Goal: Transaction & Acquisition: Book appointment/travel/reservation

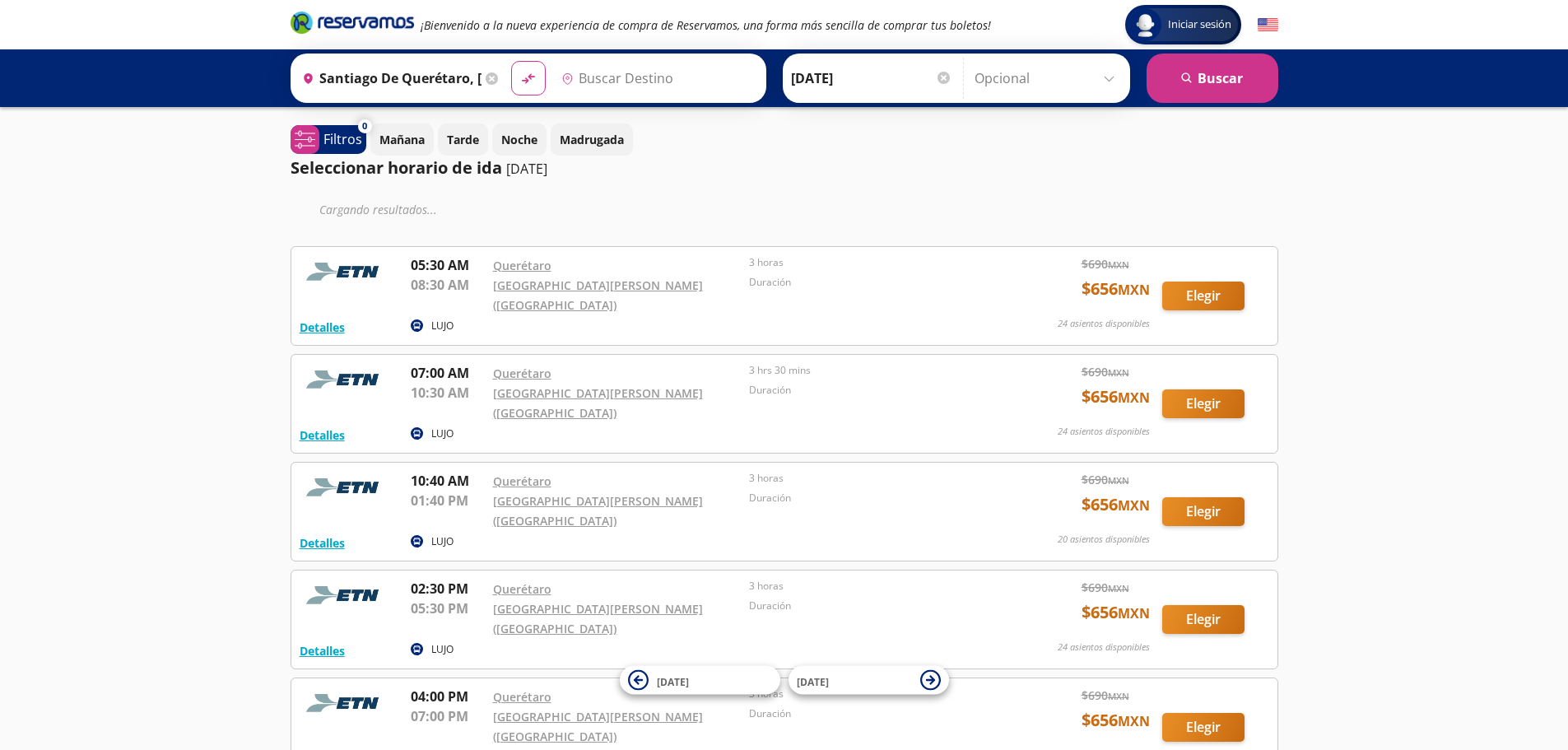
type input "[GEOGRAPHIC_DATA][PERSON_NAME] ([GEOGRAPHIC_DATA]), [GEOGRAPHIC_DATA]"
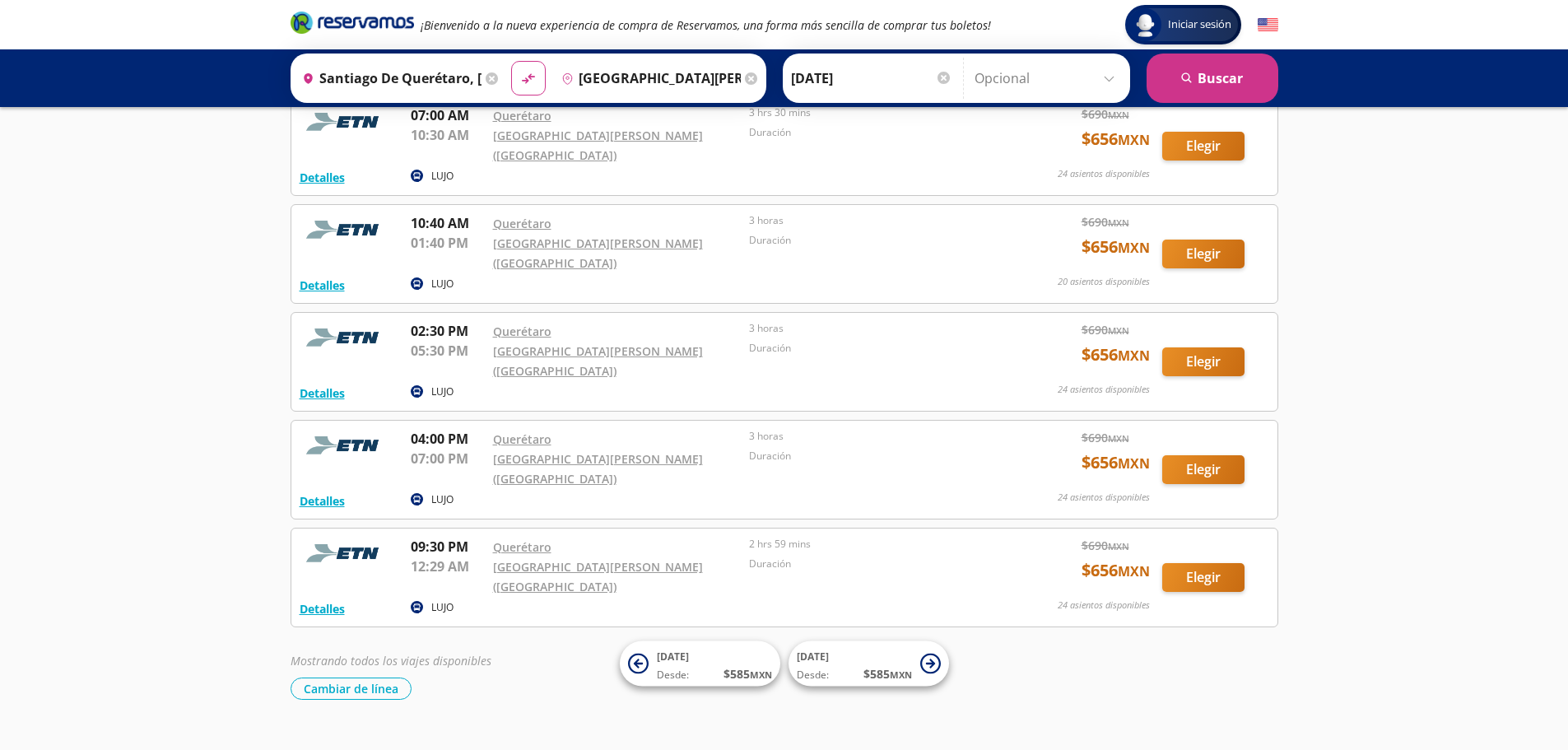
scroll to position [176, 0]
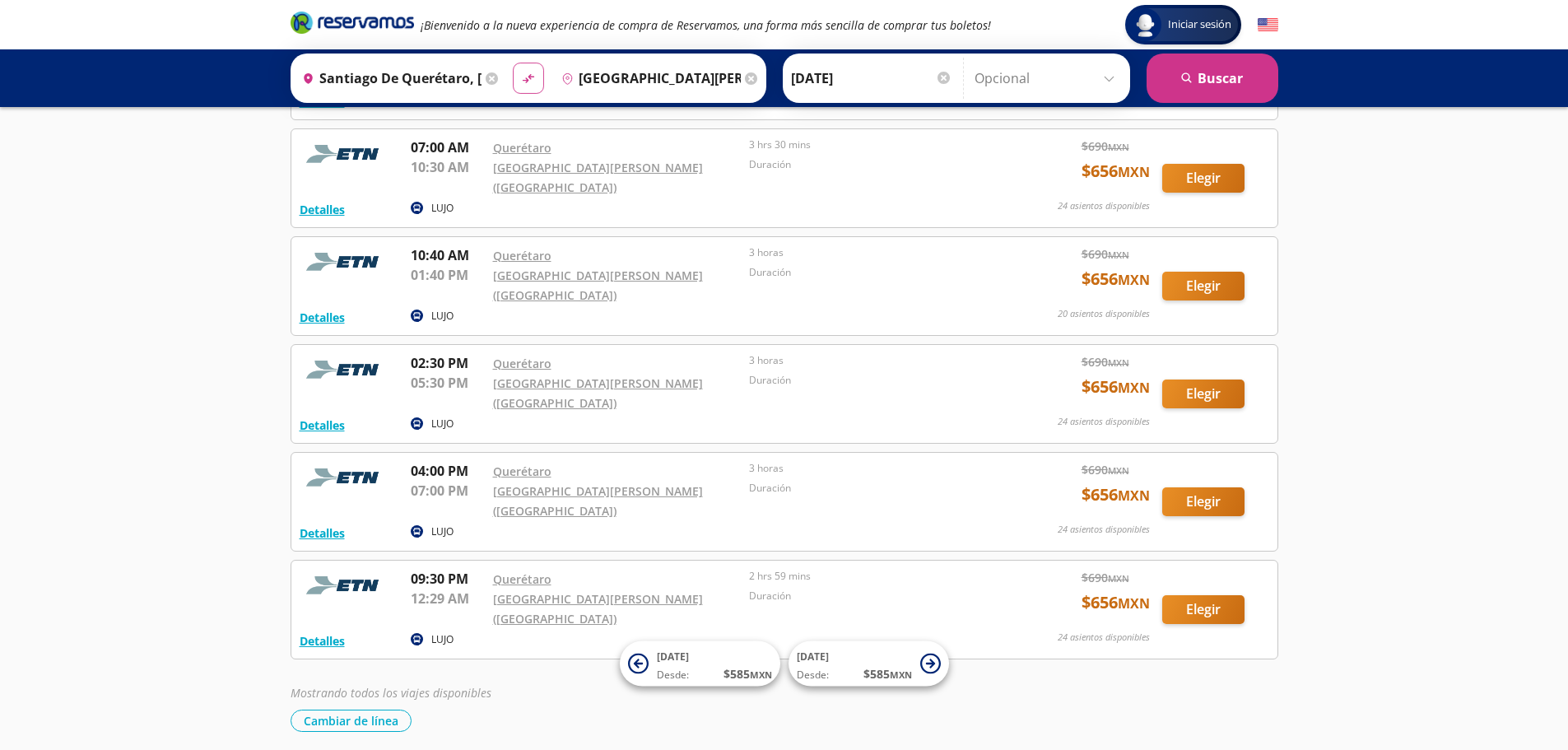
click at [521, 84] on icon "material-symbols:compare-arrows-rounded" at bounding box center [528, 78] width 15 height 15
type input "[GEOGRAPHIC_DATA][PERSON_NAME] ([GEOGRAPHIC_DATA]), [GEOGRAPHIC_DATA]"
type input "Santiago de Querétaro, [GEOGRAPHIC_DATA]"
click at [938, 77] on div at bounding box center [943, 77] width 12 height 12
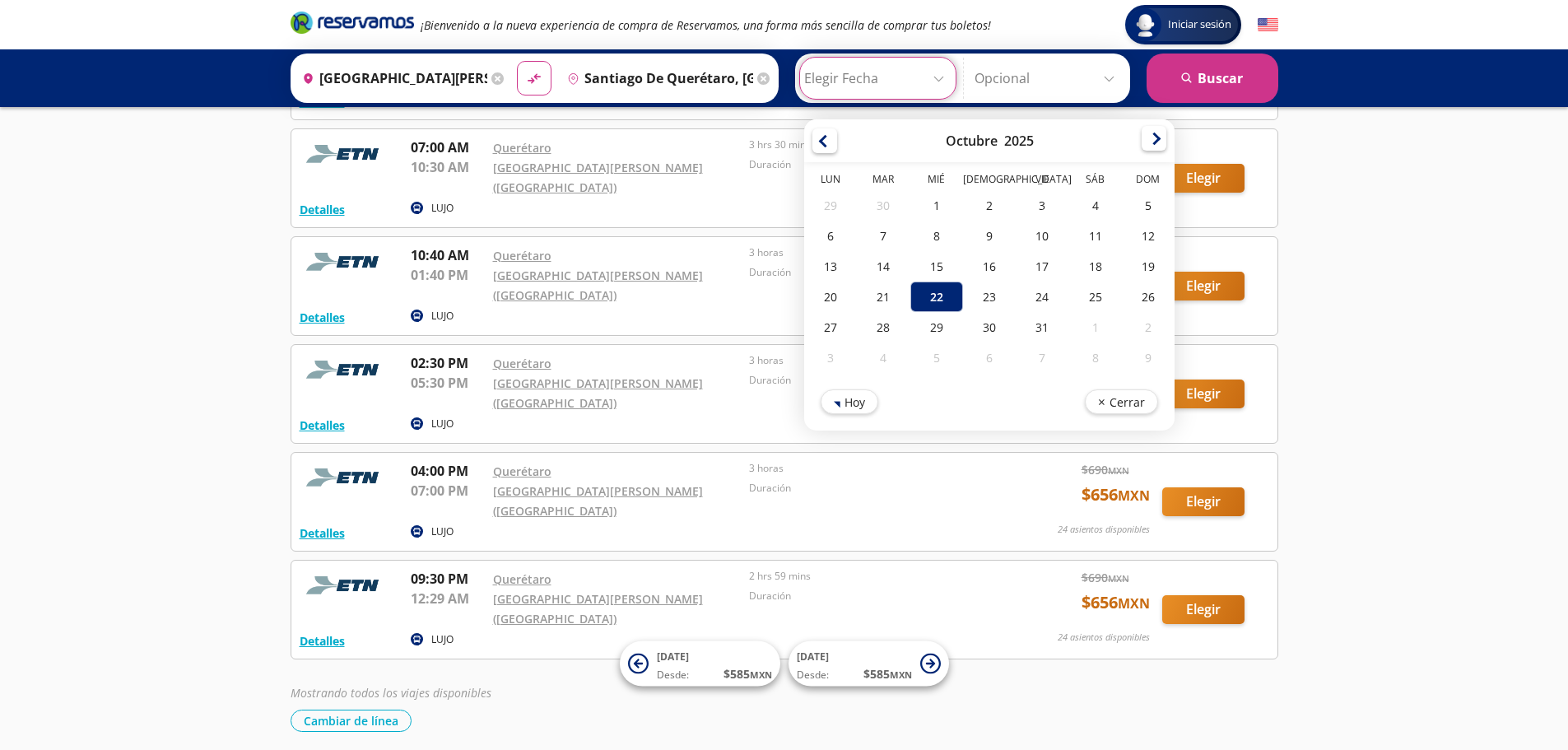
click at [1148, 141] on div at bounding box center [1155, 138] width 25 height 25
click at [878, 241] on div "4" at bounding box center [883, 236] width 52 height 30
type input "[DATE]"
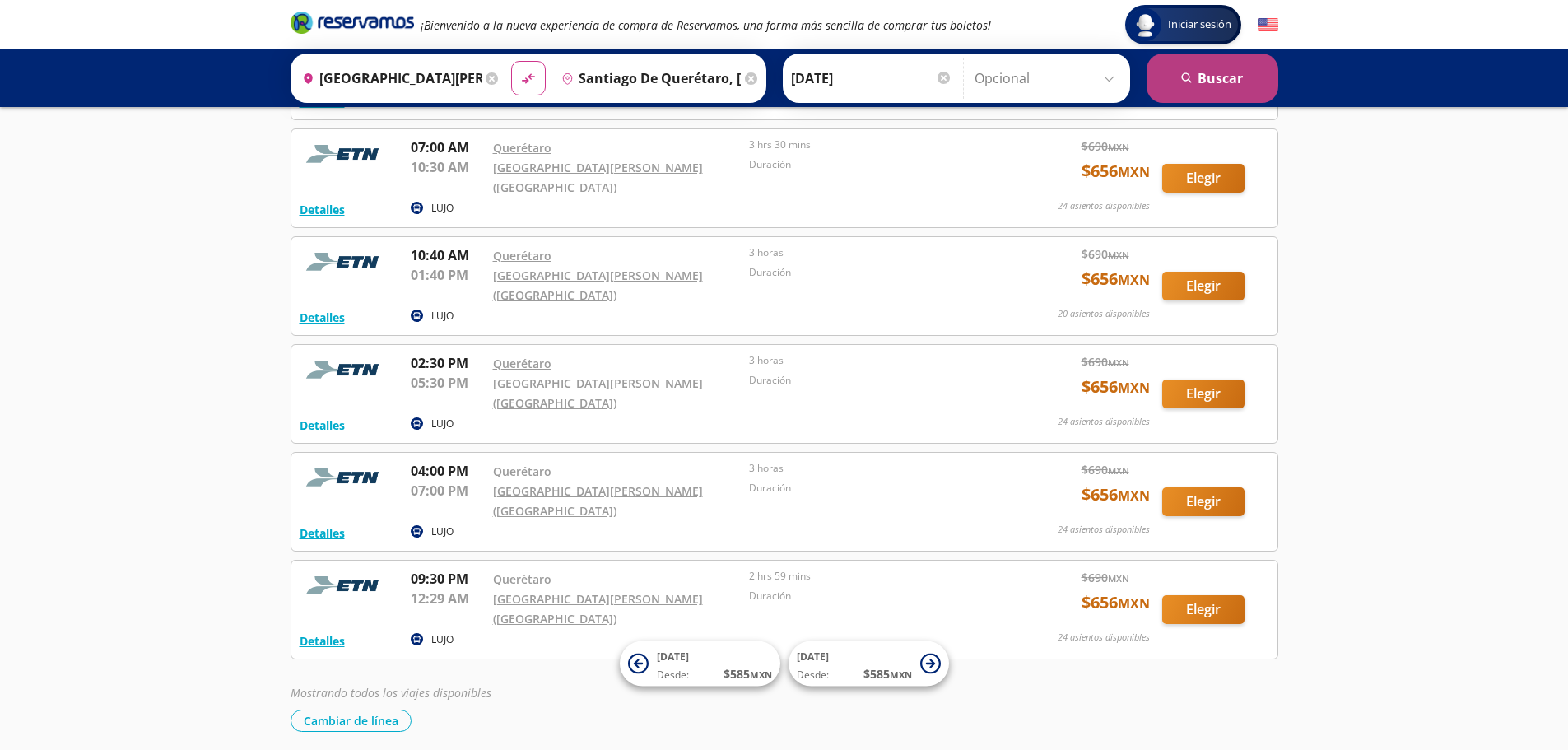
click at [1202, 80] on button "search [GEOGRAPHIC_DATA]" at bounding box center [1213, 78] width 131 height 49
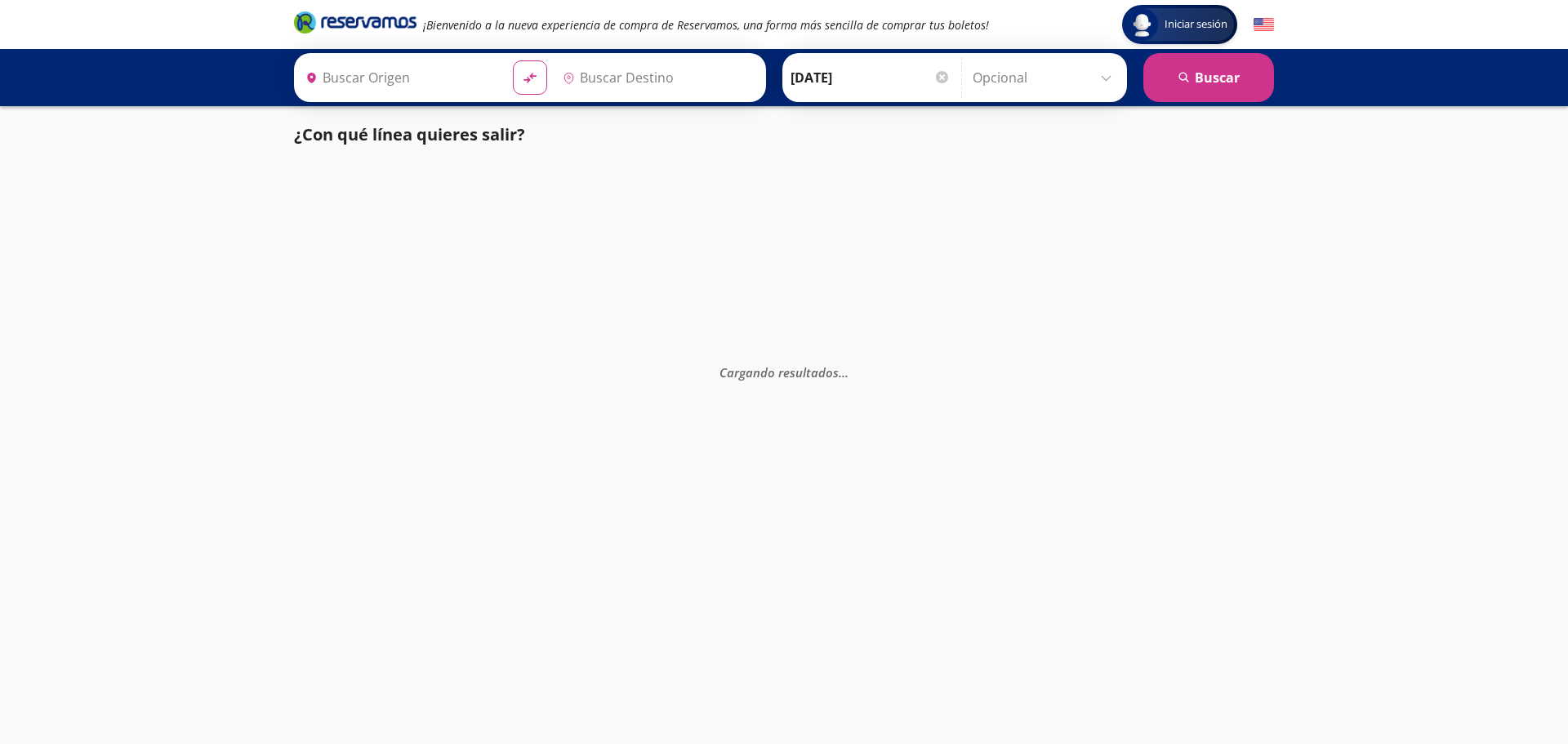
type input "Santiago de Querétaro, [GEOGRAPHIC_DATA]"
type input "[GEOGRAPHIC_DATA][PERSON_NAME] ([GEOGRAPHIC_DATA]), [GEOGRAPHIC_DATA]"
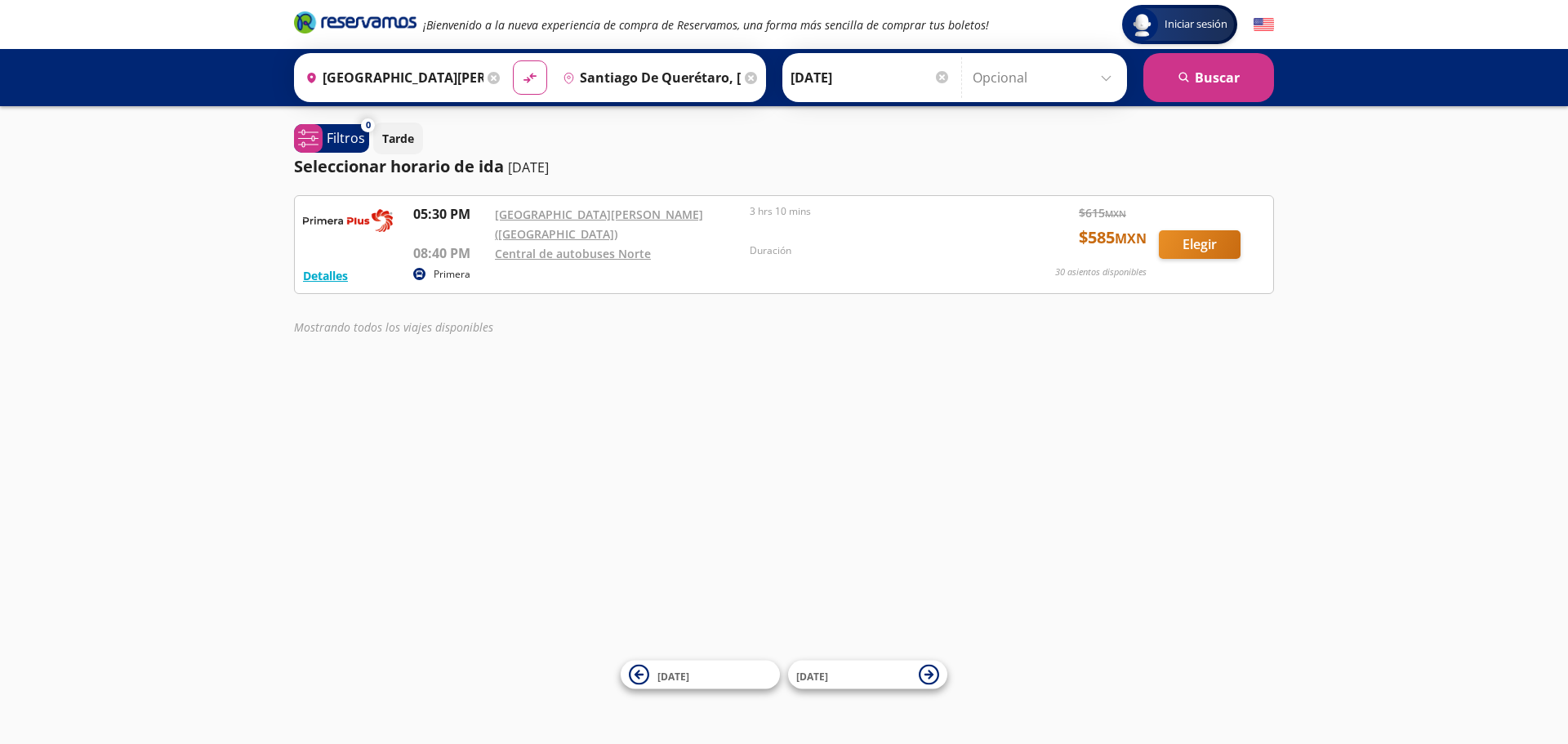
click at [489, 78] on icon at bounding box center [493, 77] width 12 height 12
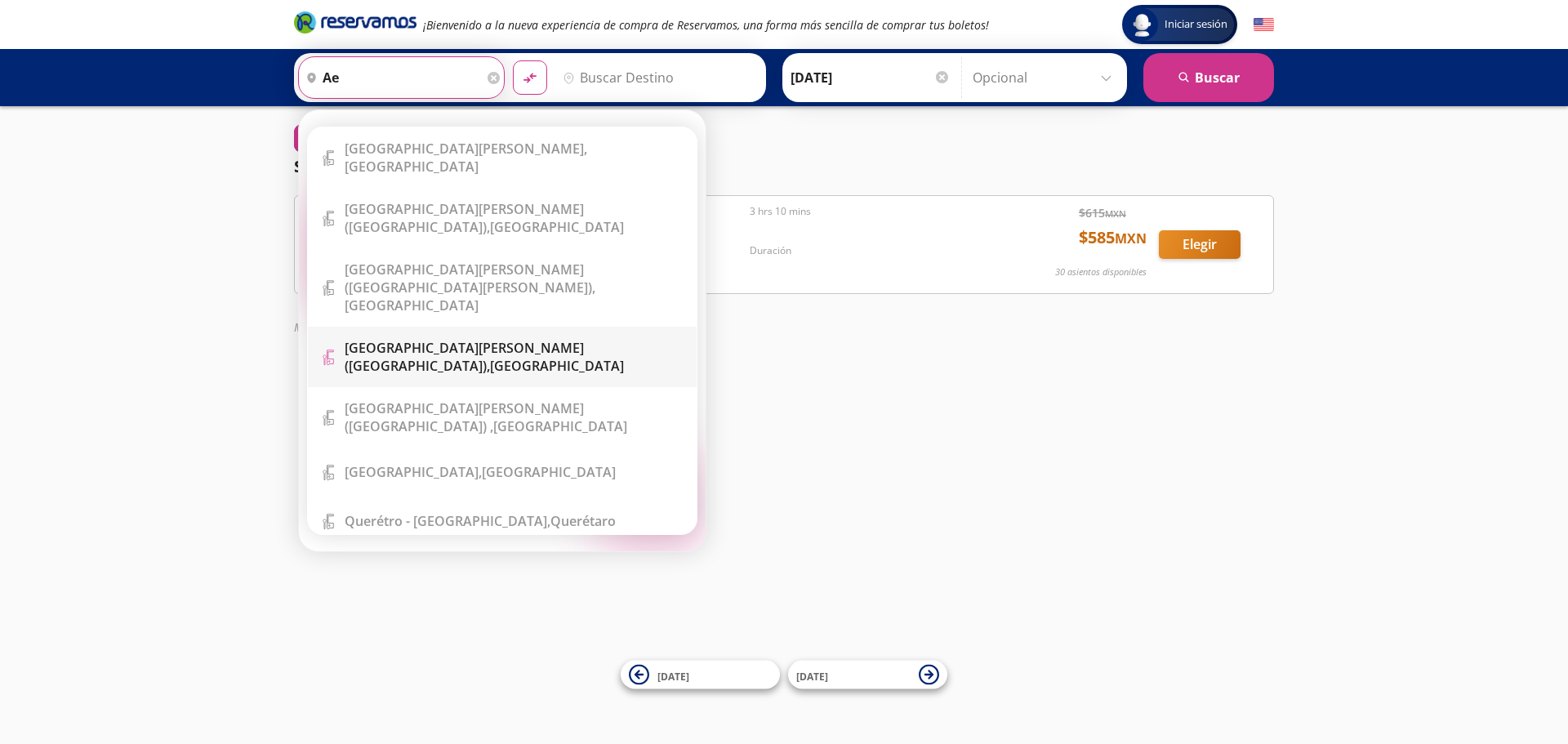
click at [547, 339] on b "[GEOGRAPHIC_DATA][PERSON_NAME] ([GEOGRAPHIC_DATA])," at bounding box center [464, 357] width 239 height 36
type input "[GEOGRAPHIC_DATA][PERSON_NAME] ([GEOGRAPHIC_DATA]), [GEOGRAPHIC_DATA]"
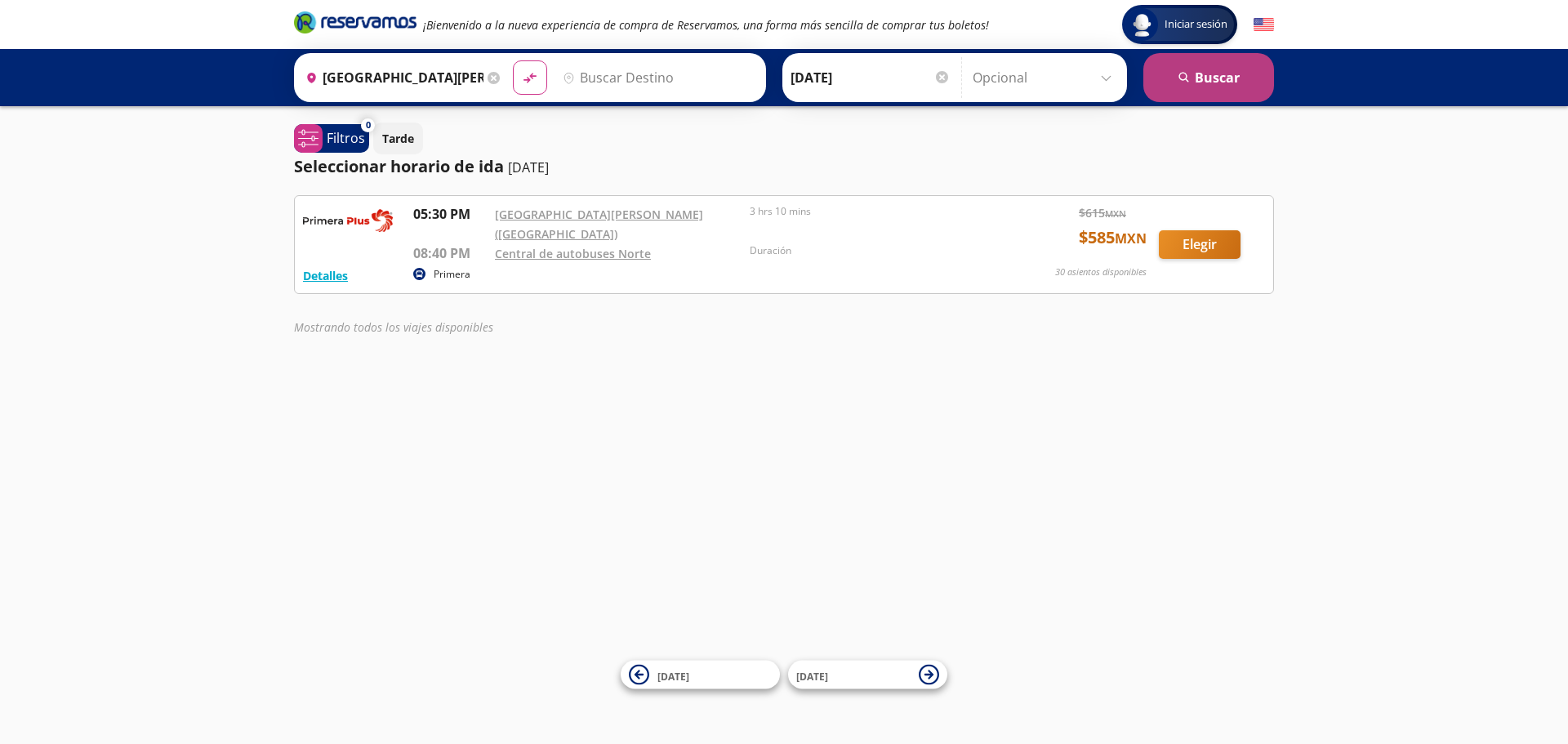
click at [1195, 80] on button "search [GEOGRAPHIC_DATA]" at bounding box center [1209, 77] width 130 height 49
click at [639, 68] on input "Destino" at bounding box center [656, 77] width 200 height 41
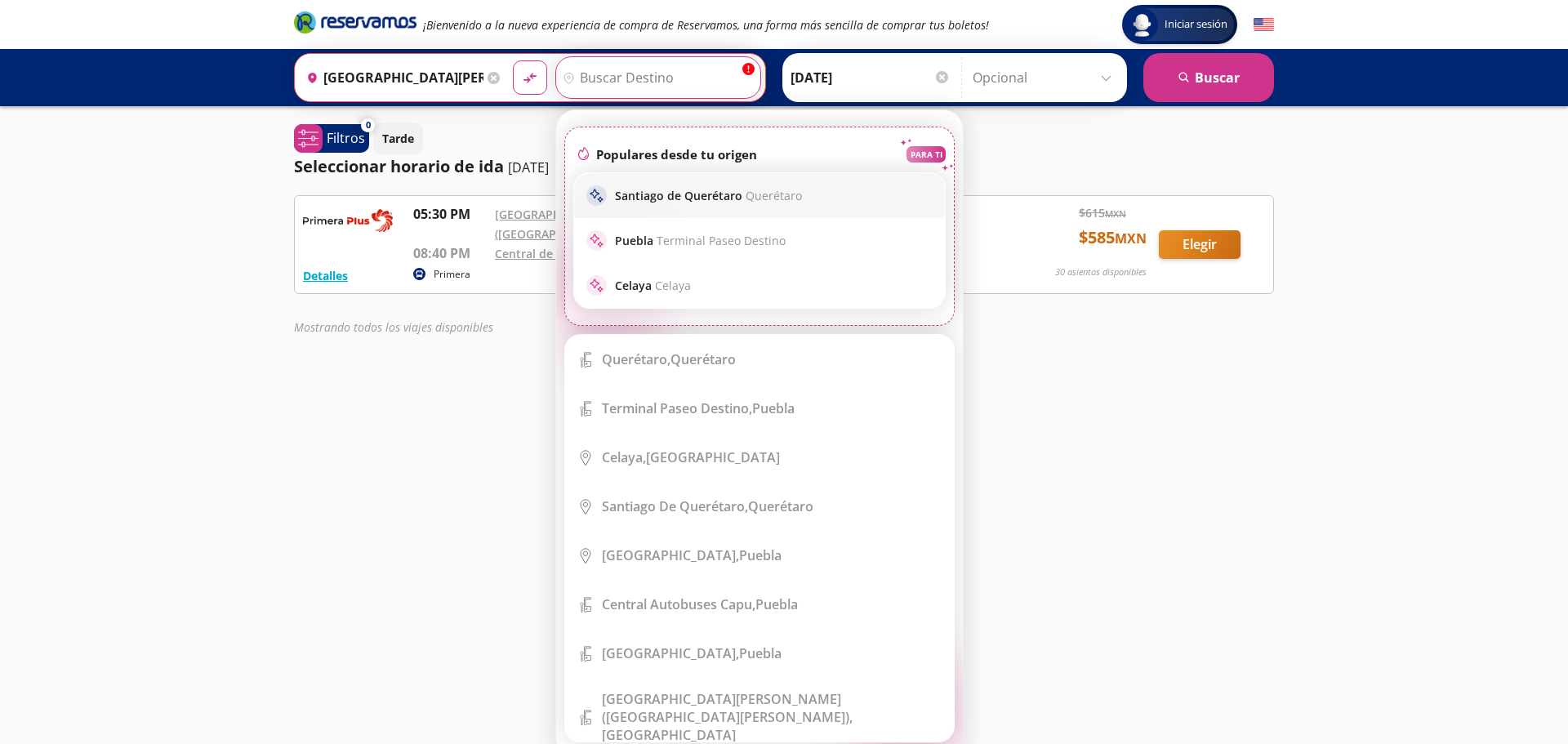
click at [679, 198] on p "Santiago de Querétaro Querétaro" at bounding box center [708, 195] width 187 height 15
type input "Querétaro, Querétaro"
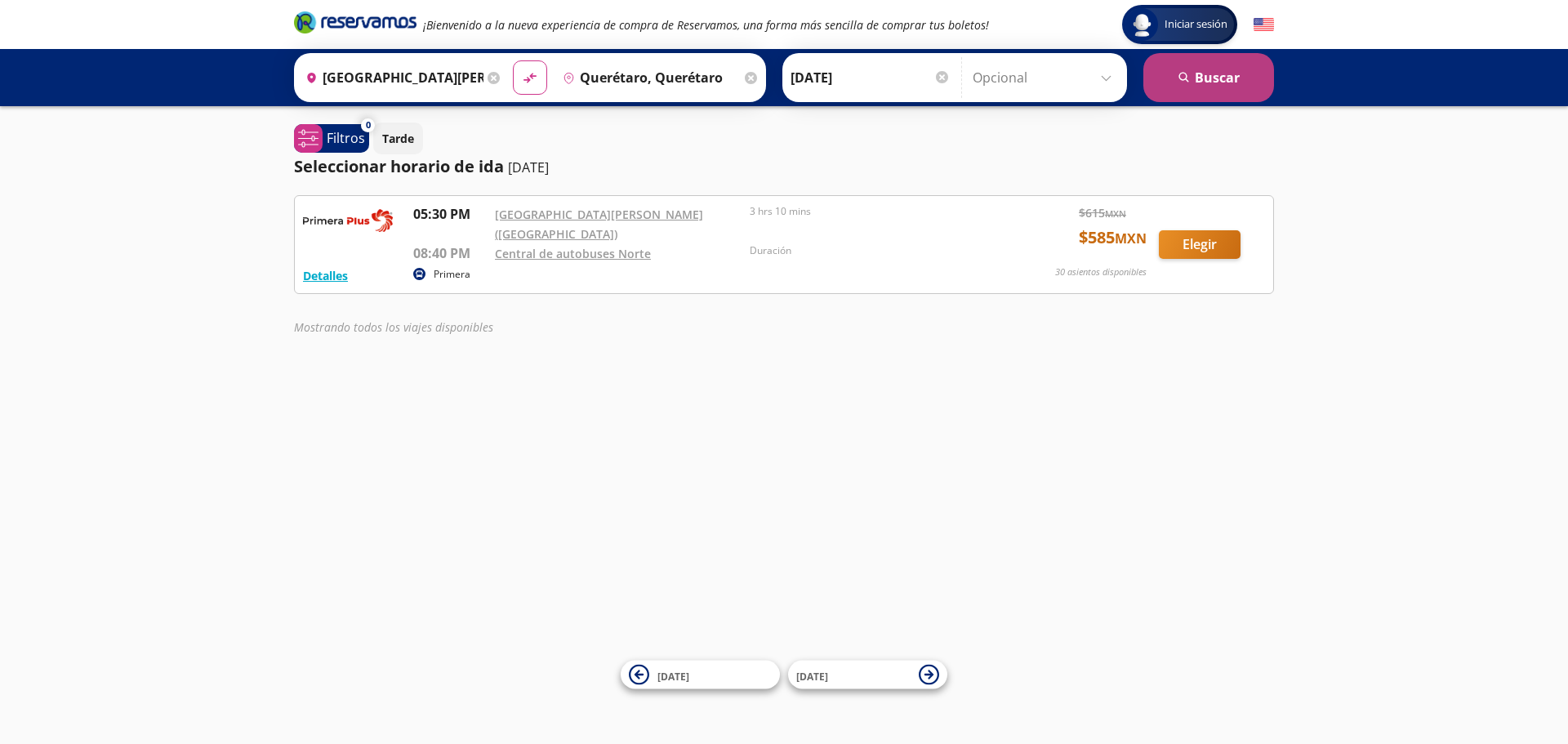
click at [1181, 91] on button "search [GEOGRAPHIC_DATA]" at bounding box center [1209, 77] width 130 height 49
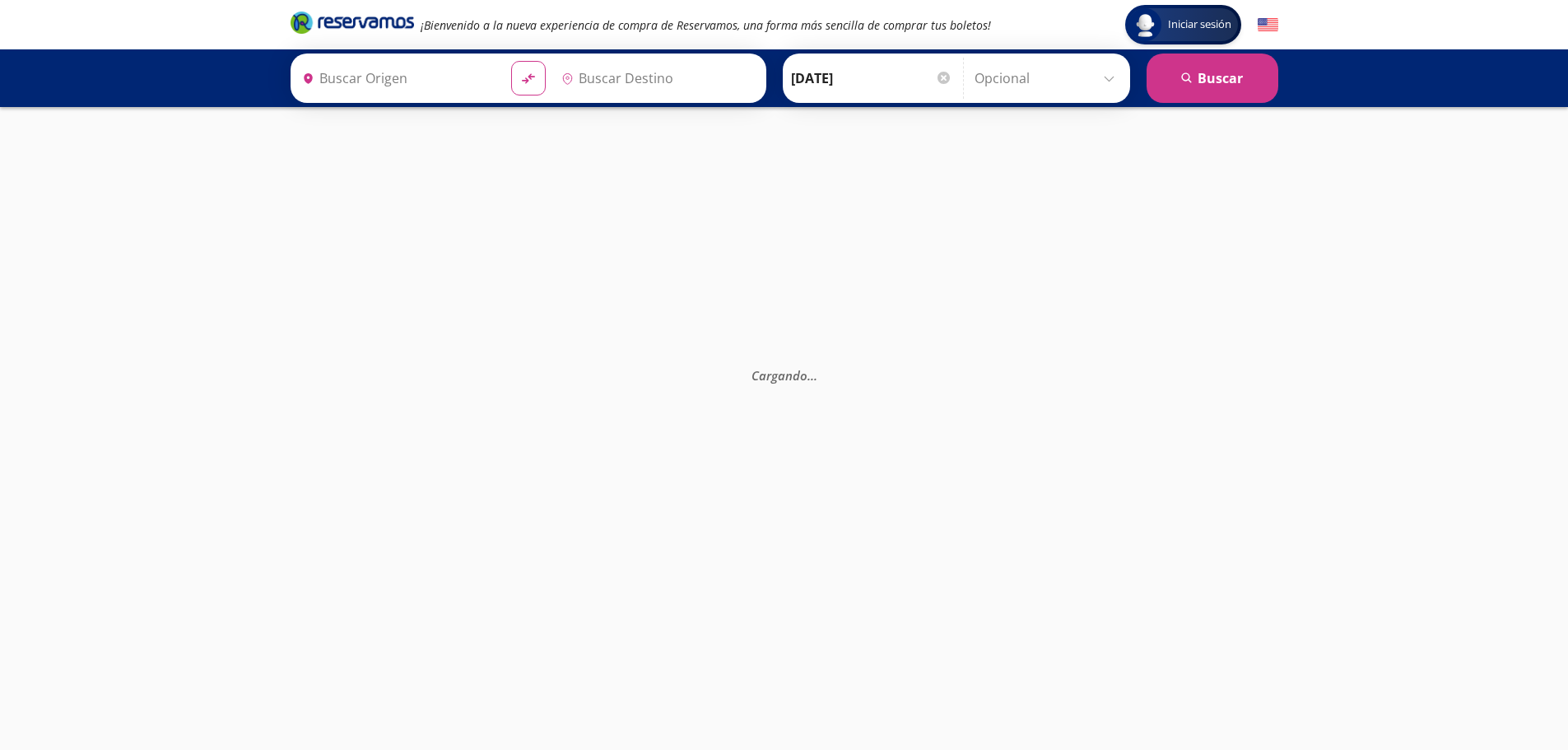
type input "[GEOGRAPHIC_DATA][PERSON_NAME] ([GEOGRAPHIC_DATA]), [GEOGRAPHIC_DATA]"
type input "Querétaro, Querétaro"
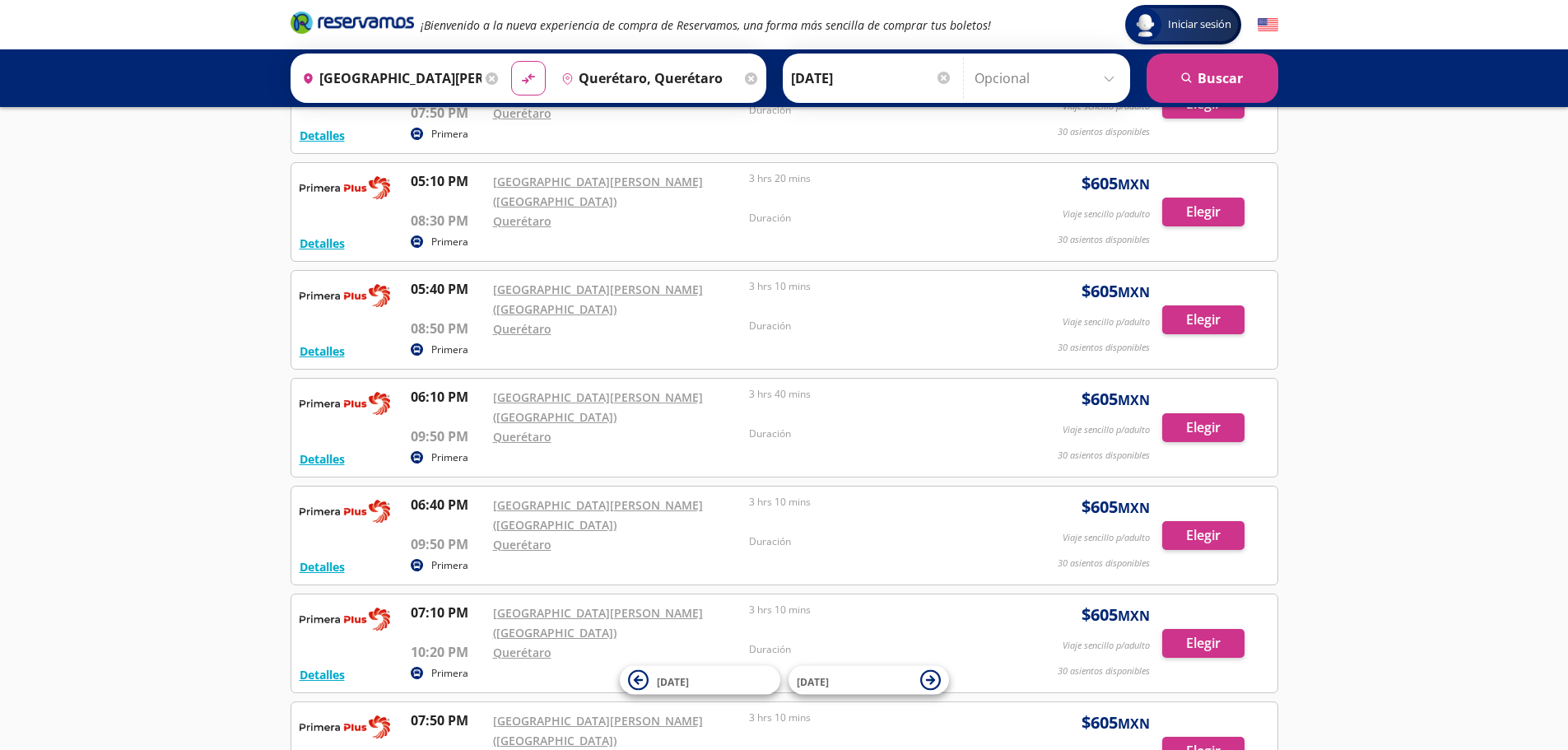
scroll to position [2305, 0]
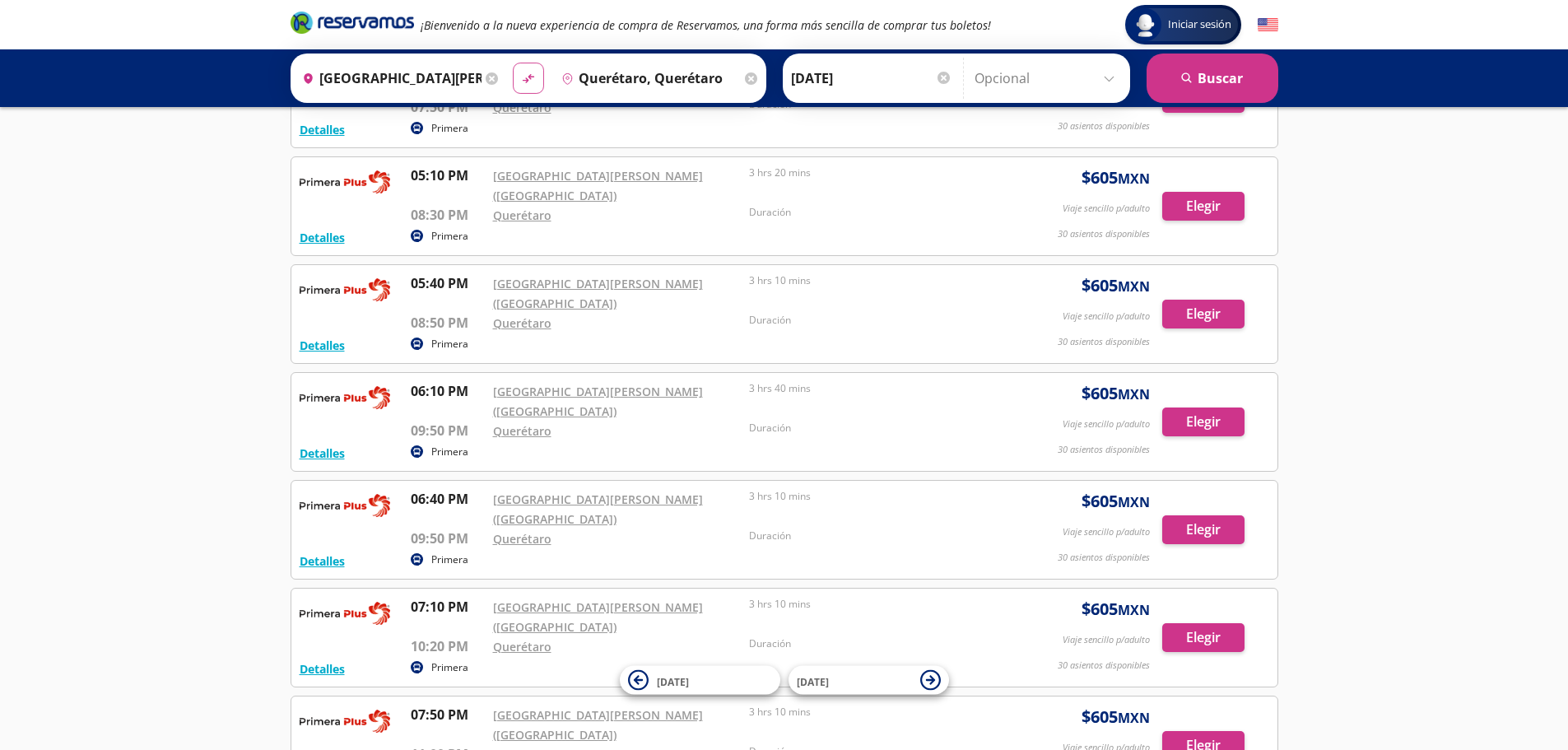
click at [523, 78] on icon at bounding box center [527, 79] width 11 height 10
type input "Querétaro, Querétaro"
type input "[GEOGRAPHIC_DATA][PERSON_NAME] ([GEOGRAPHIC_DATA]), [GEOGRAPHIC_DATA]"
click at [938, 78] on div at bounding box center [943, 77] width 12 height 12
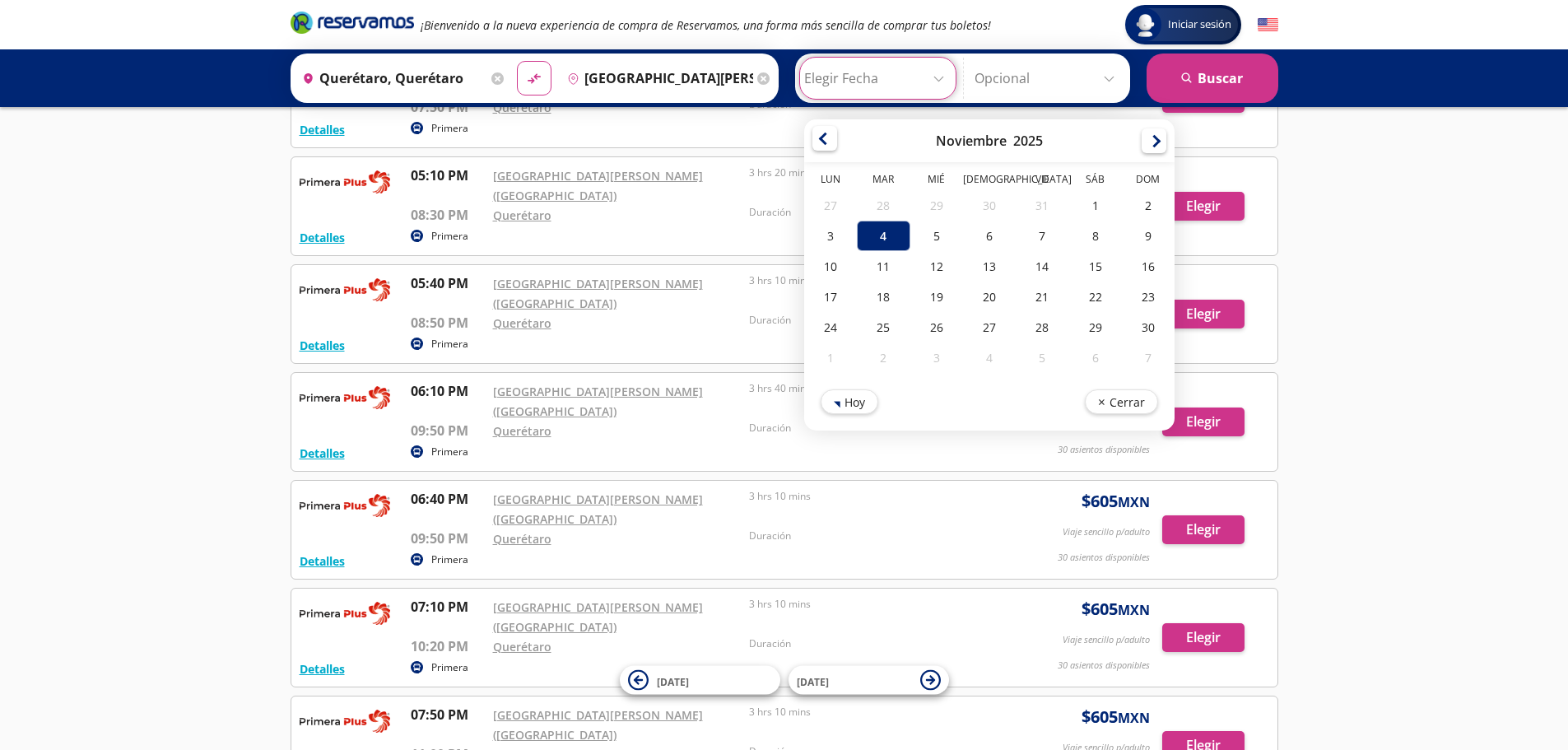
click at [819, 139] on div at bounding box center [825, 138] width 25 height 25
click at [928, 301] on div "22" at bounding box center [936, 297] width 52 height 30
type input "[DATE]"
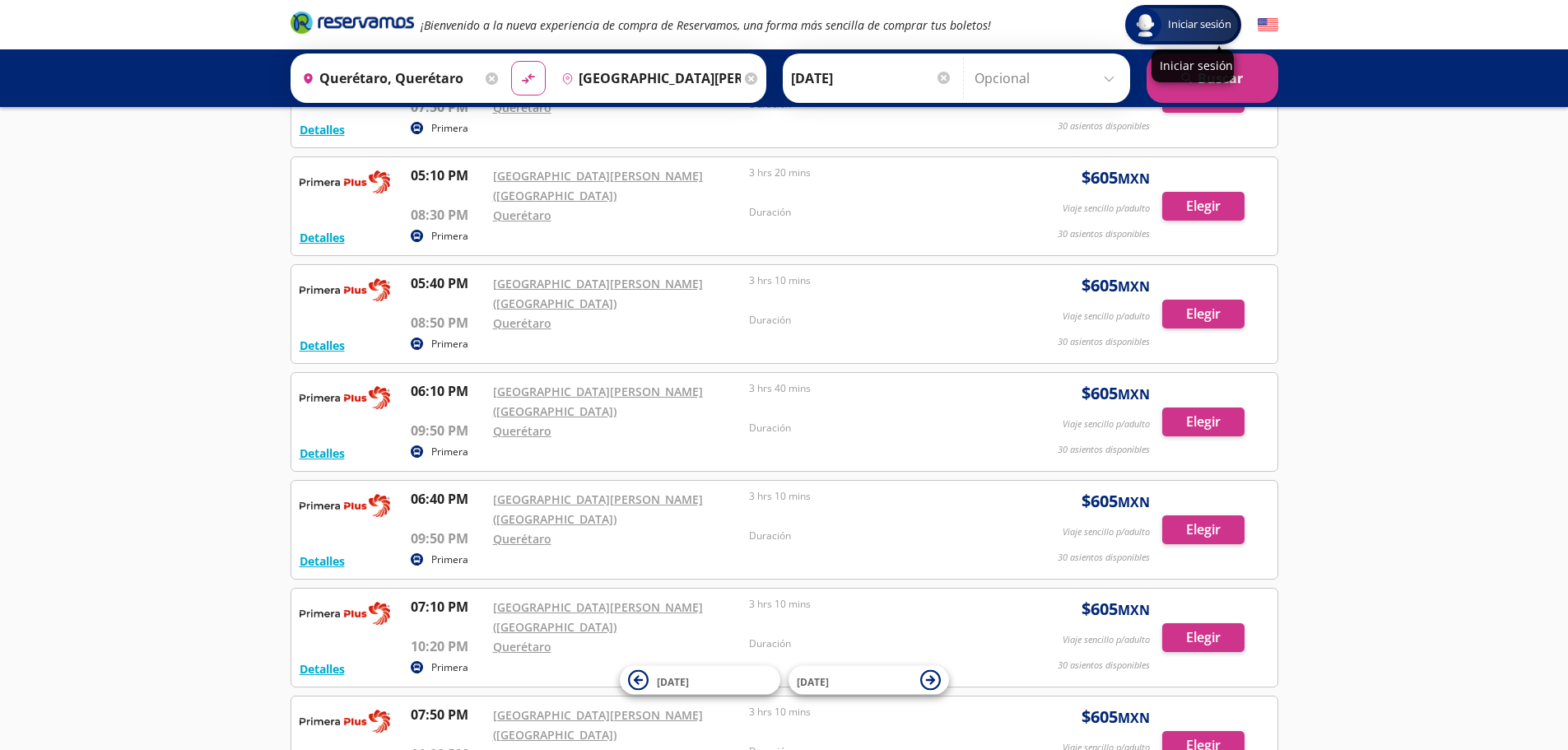
click at [1209, 73] on div "Iniciar sesión" at bounding box center [1193, 66] width 82 height 33
click at [1236, 83] on button "search [GEOGRAPHIC_DATA]" at bounding box center [1213, 78] width 131 height 49
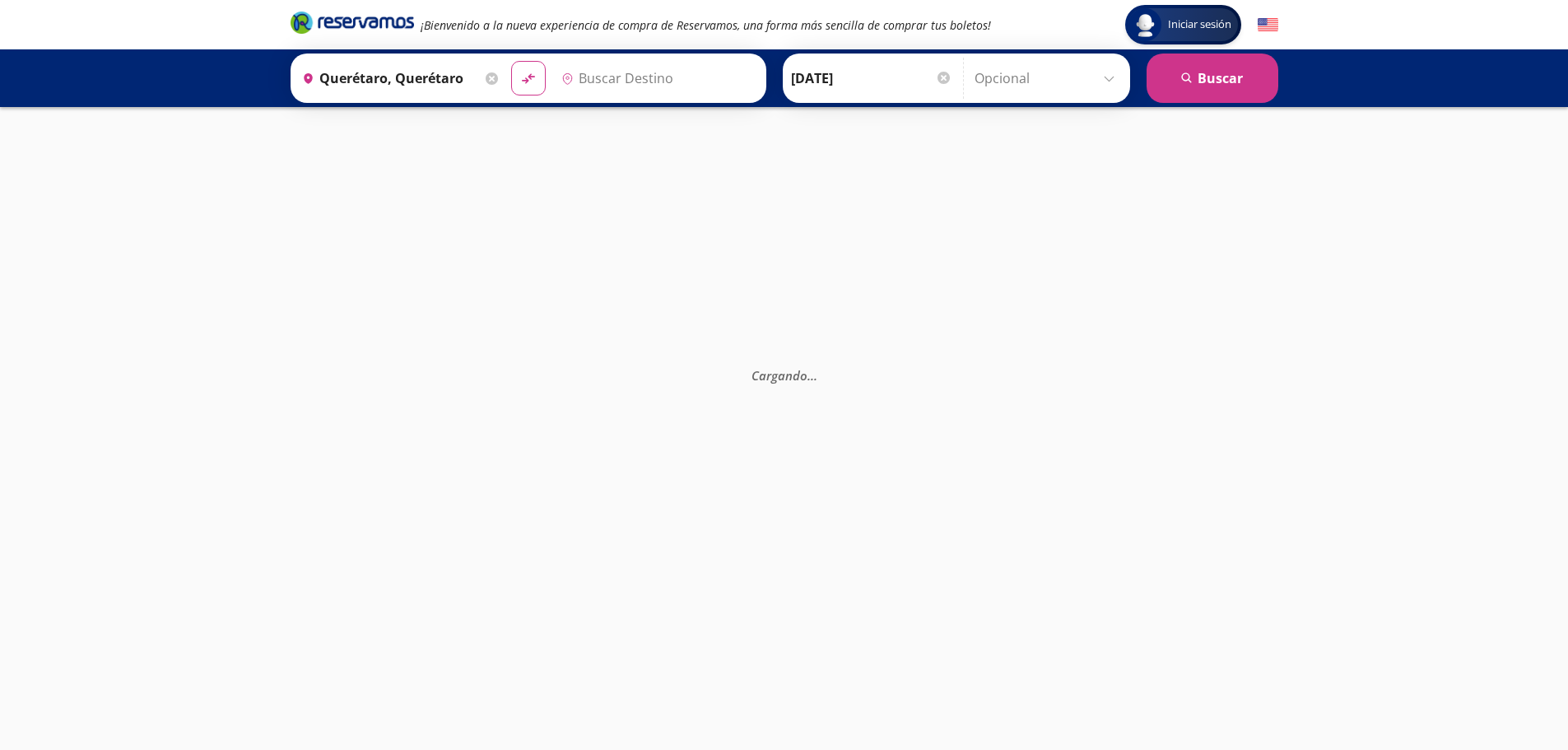
type input "[GEOGRAPHIC_DATA][PERSON_NAME] ([GEOGRAPHIC_DATA]), [GEOGRAPHIC_DATA]"
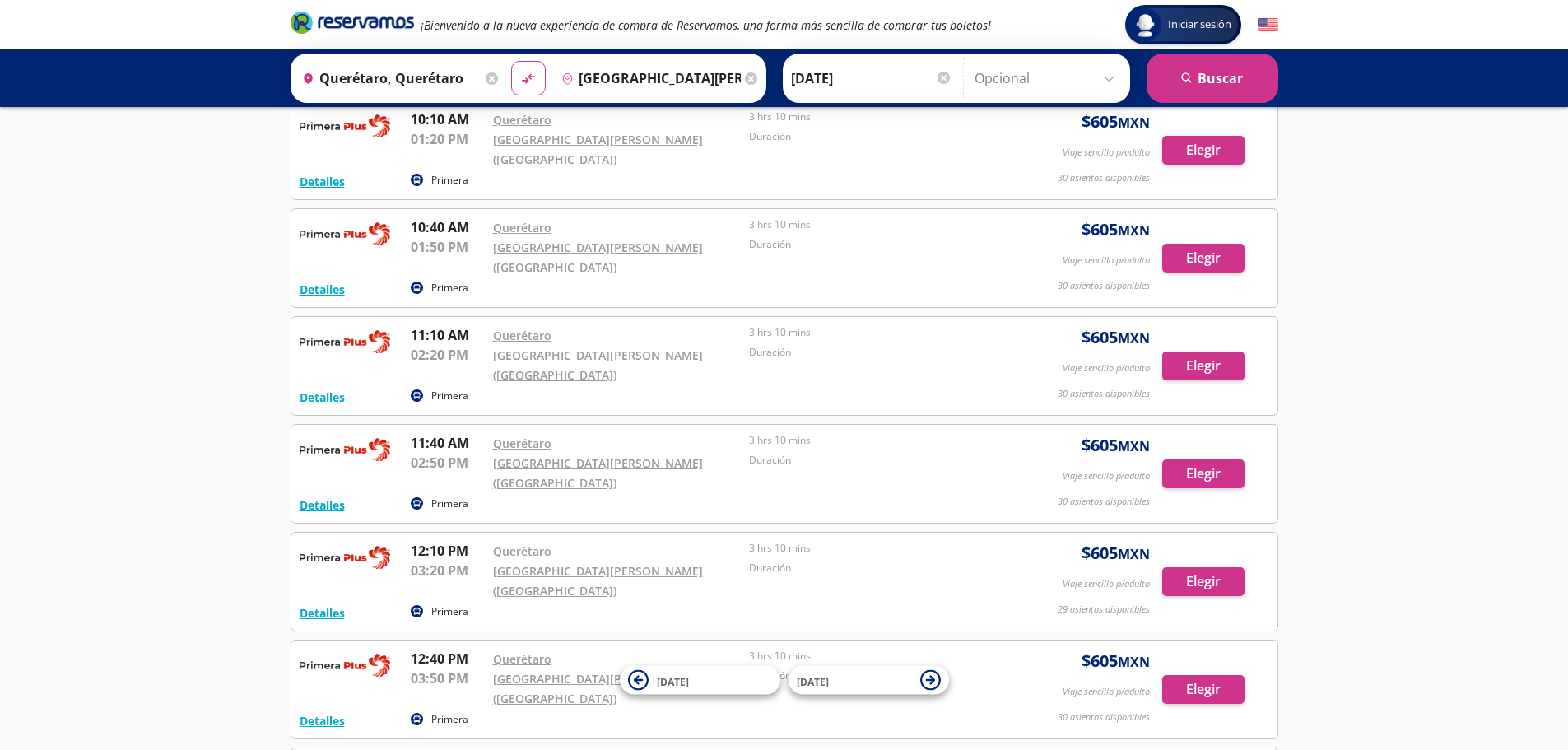
scroll to position [1359, 0]
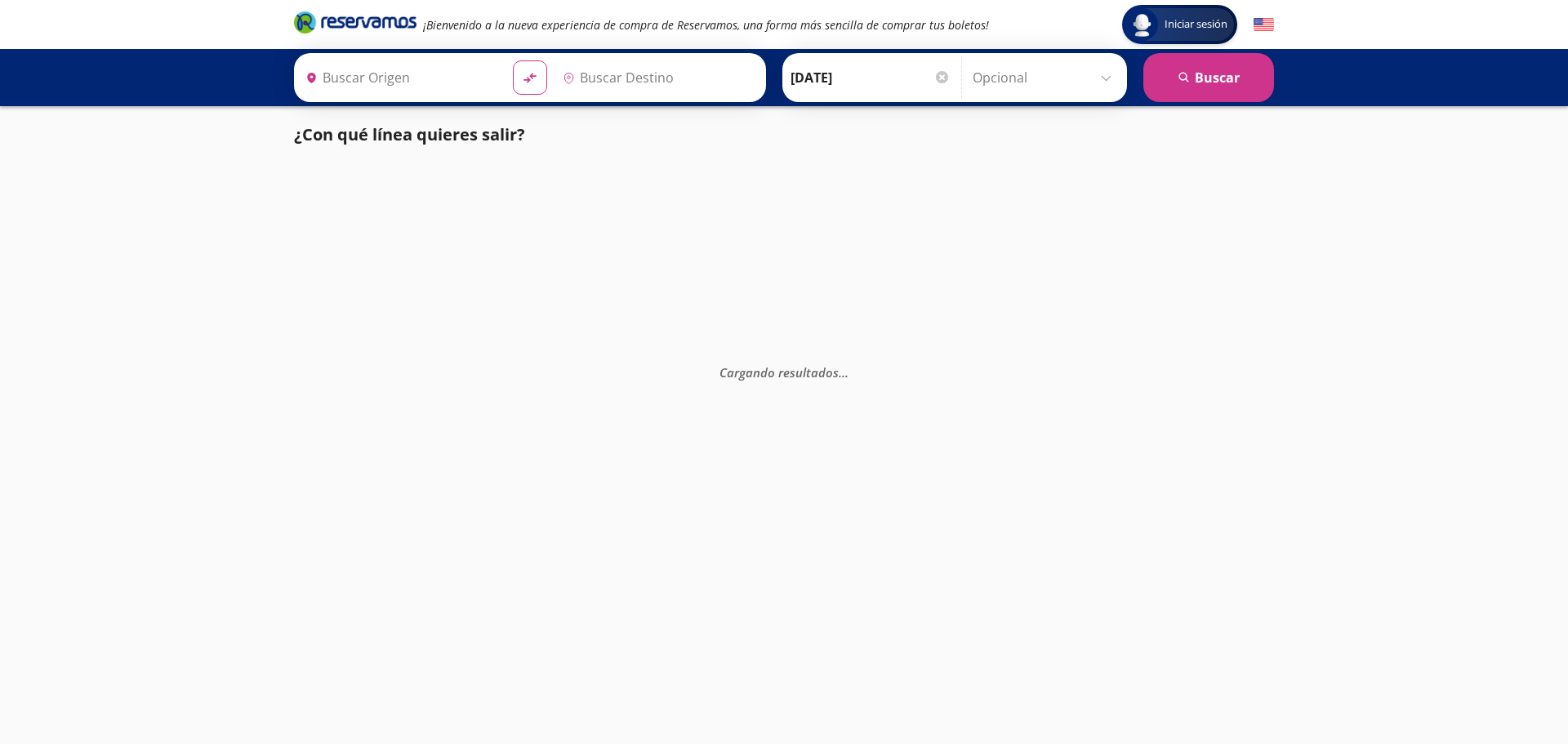
type input "Santiago de Querétaro, [GEOGRAPHIC_DATA]"
type input "[GEOGRAPHIC_DATA][PERSON_NAME] ([GEOGRAPHIC_DATA]), [GEOGRAPHIC_DATA]"
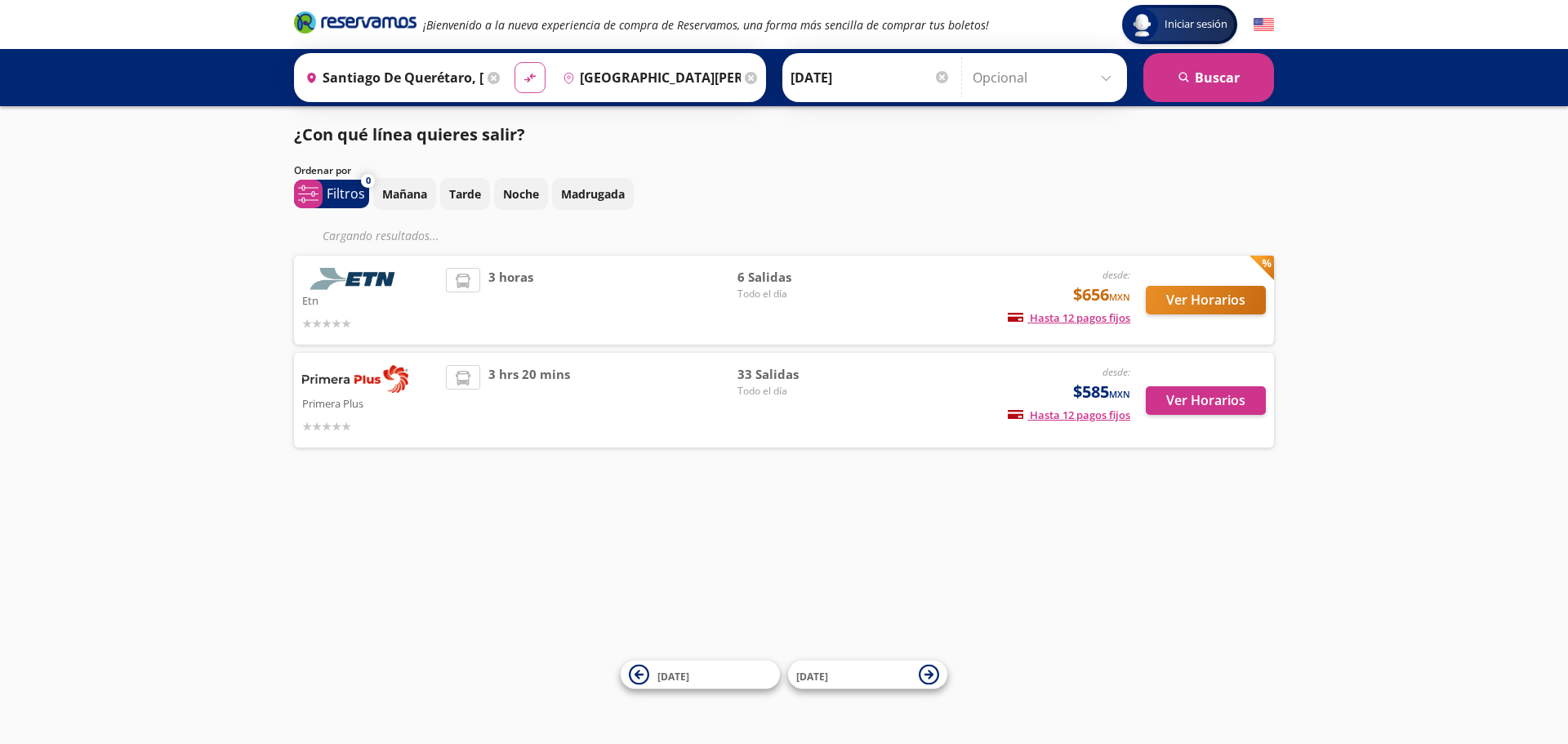
click at [528, 76] on icon at bounding box center [530, 78] width 11 height 9
type input "[GEOGRAPHIC_DATA][PERSON_NAME] ([GEOGRAPHIC_DATA]), [GEOGRAPHIC_DATA]"
type input "Santiago de Querétaro, [GEOGRAPHIC_DATA]"
click at [1240, 74] on button "search [GEOGRAPHIC_DATA]" at bounding box center [1209, 77] width 130 height 49
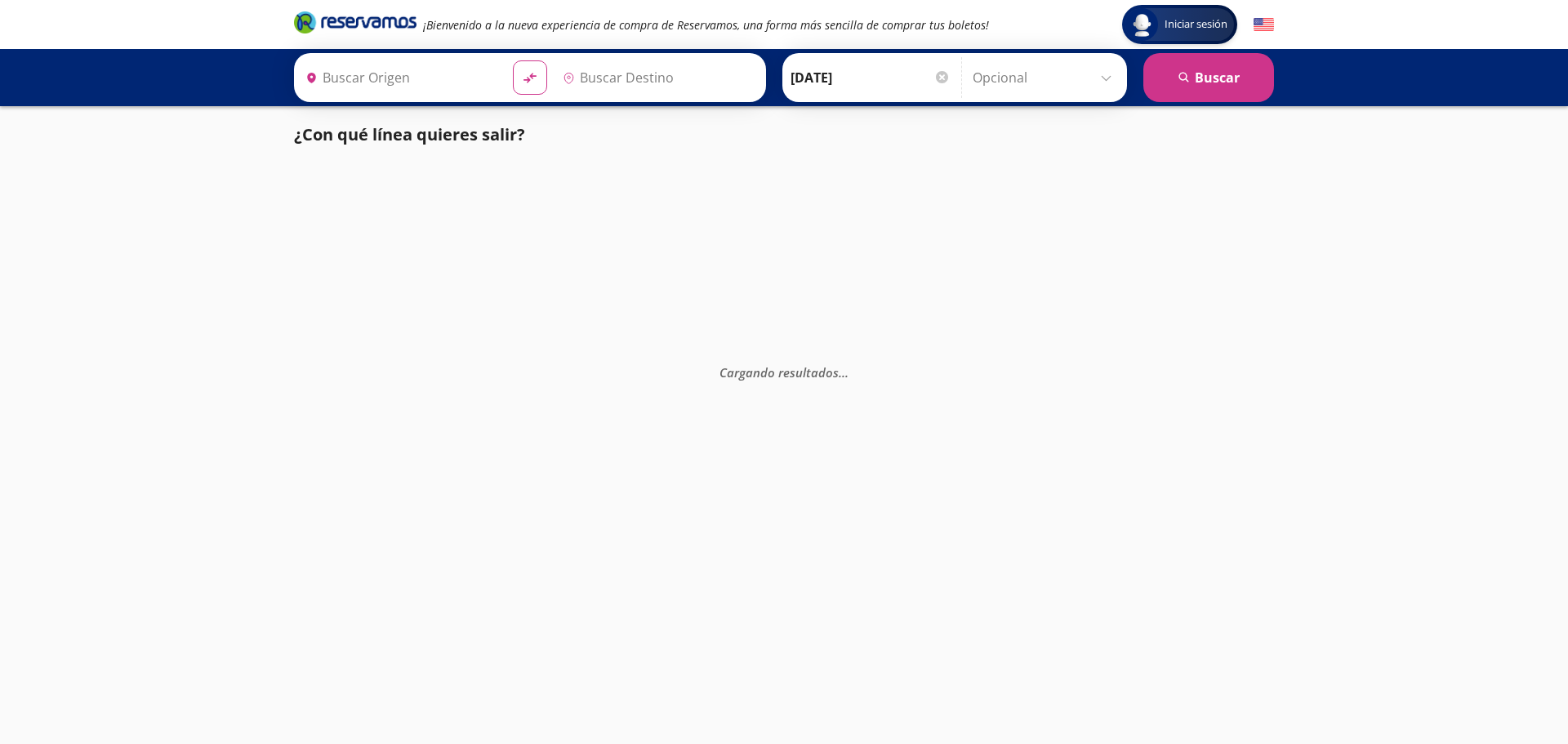
type input "[GEOGRAPHIC_DATA][PERSON_NAME] ([GEOGRAPHIC_DATA]), [GEOGRAPHIC_DATA]"
type input "Santiago de Querétaro, [GEOGRAPHIC_DATA]"
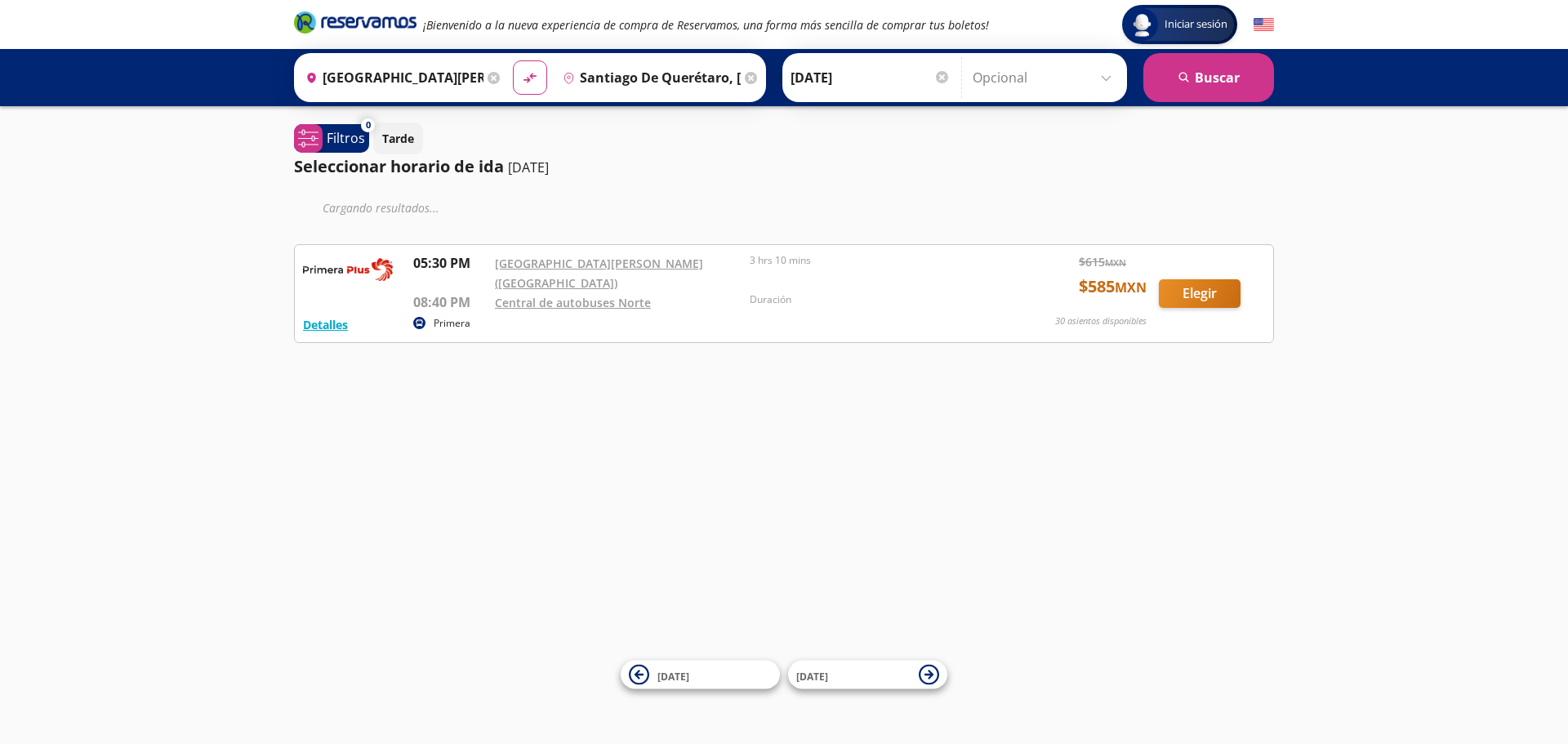
click at [937, 73] on div at bounding box center [942, 76] width 12 height 12
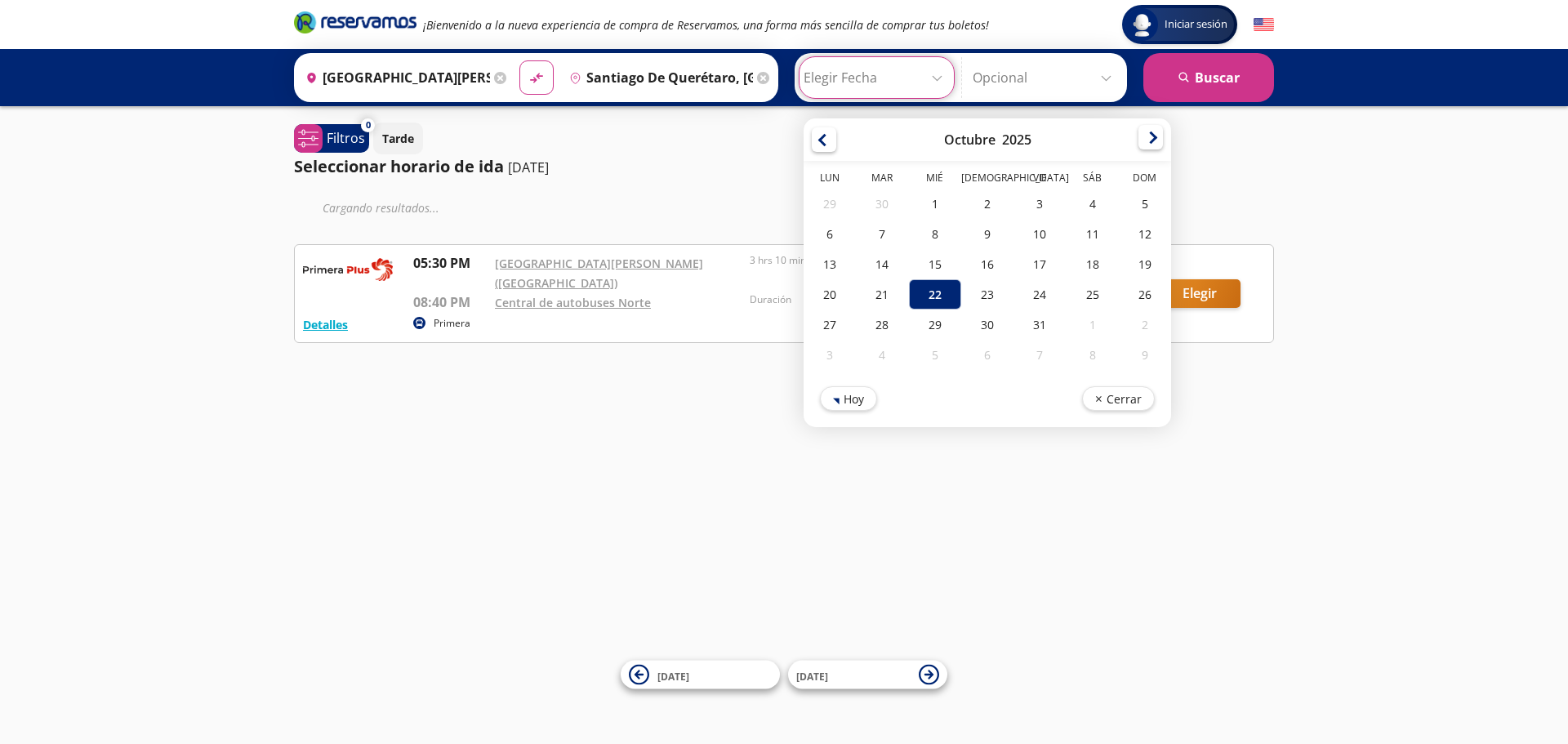
click at [1139, 142] on div at bounding box center [1151, 137] width 25 height 25
click at [880, 242] on div "4" at bounding box center [881, 234] width 52 height 30
type input "[DATE]"
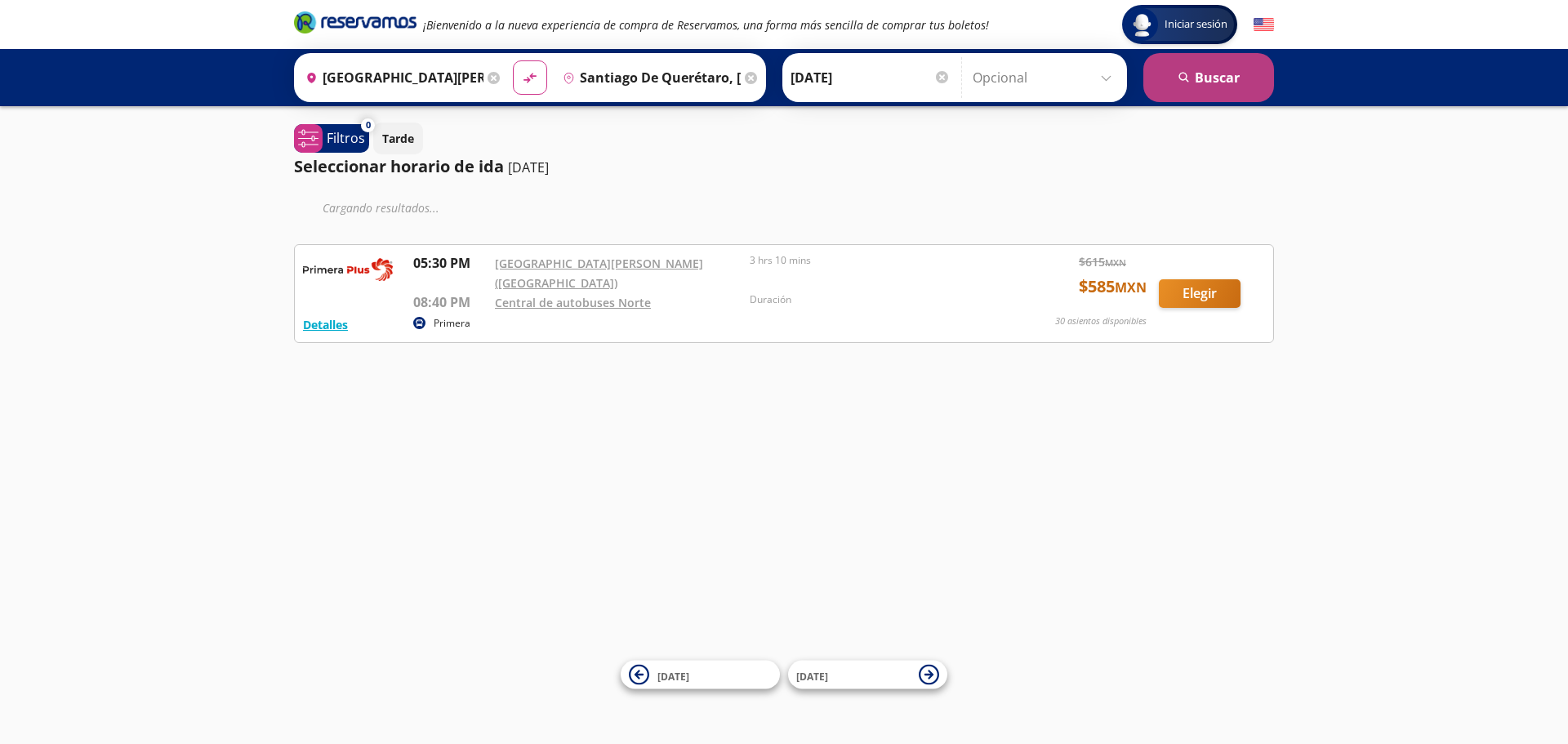
click at [1189, 79] on icon "search" at bounding box center [1185, 77] width 12 height 12
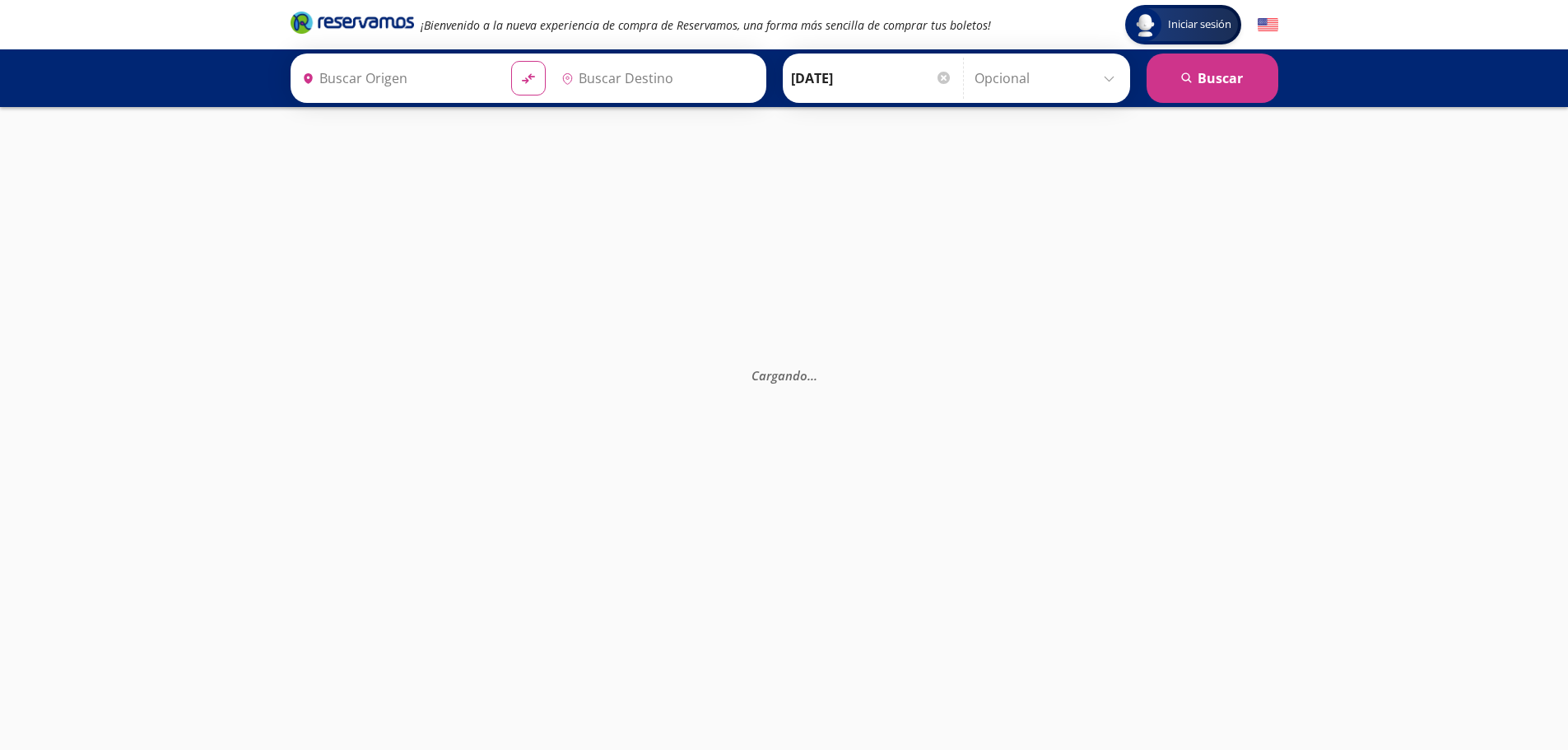
type input "Santiago de Querétaro, [GEOGRAPHIC_DATA]"
type input "[GEOGRAPHIC_DATA][PERSON_NAME] ([GEOGRAPHIC_DATA]), [GEOGRAPHIC_DATA]"
